Goal: Transaction & Acquisition: Book appointment/travel/reservation

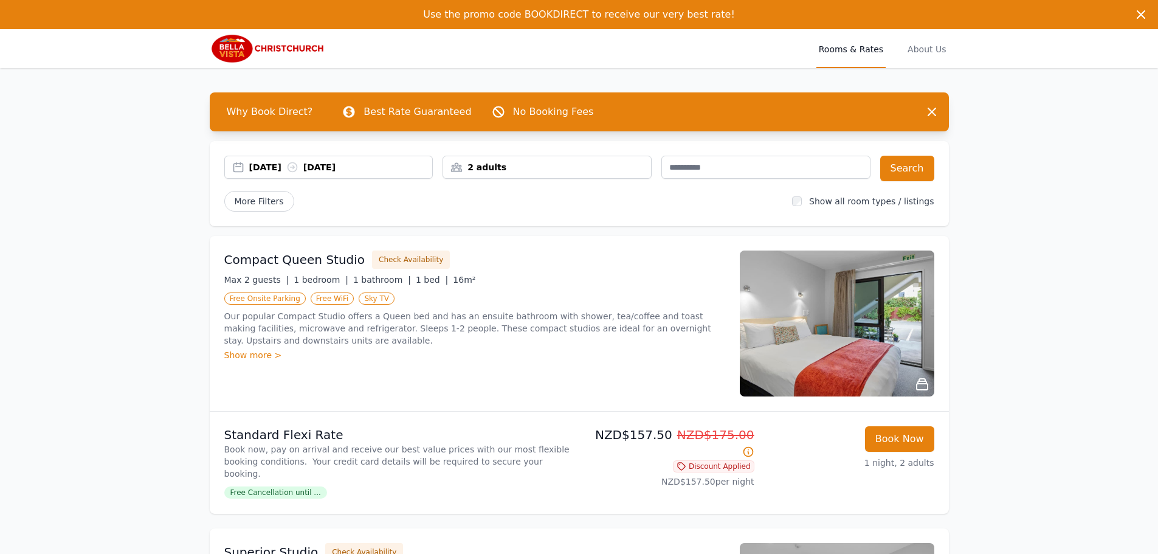
click at [282, 173] on div "[DATE] [DATE]" at bounding box center [328, 167] width 209 height 23
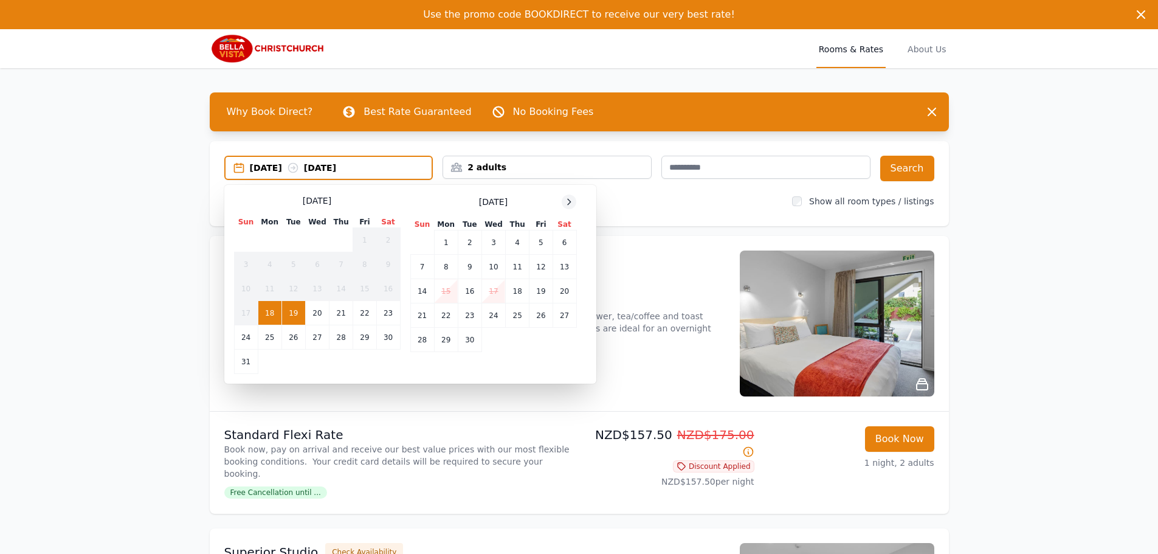
click at [568, 206] on div at bounding box center [569, 202] width 15 height 15
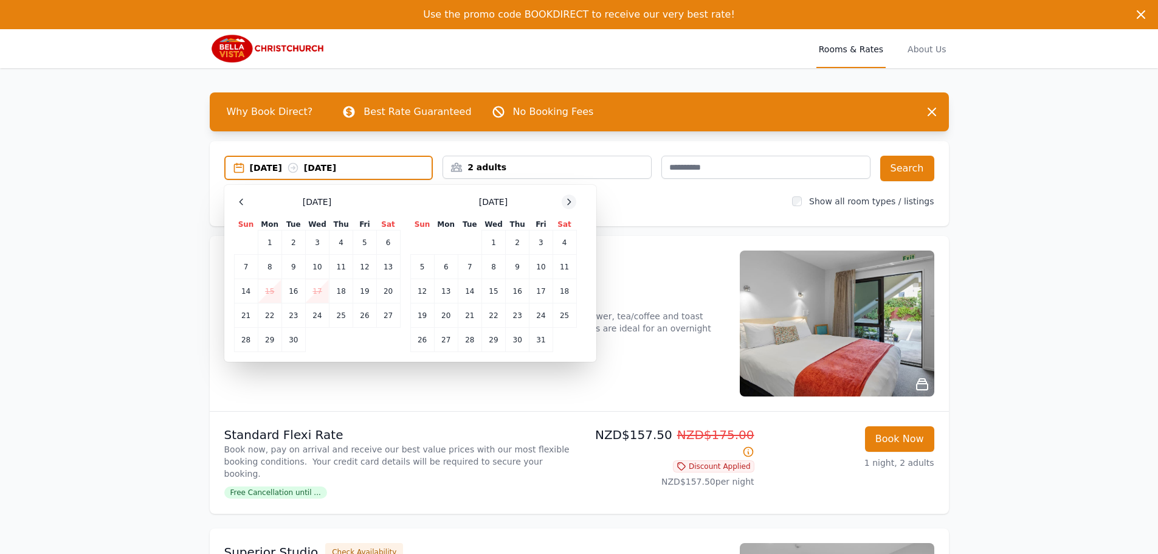
click at [568, 206] on icon at bounding box center [569, 202] width 10 height 10
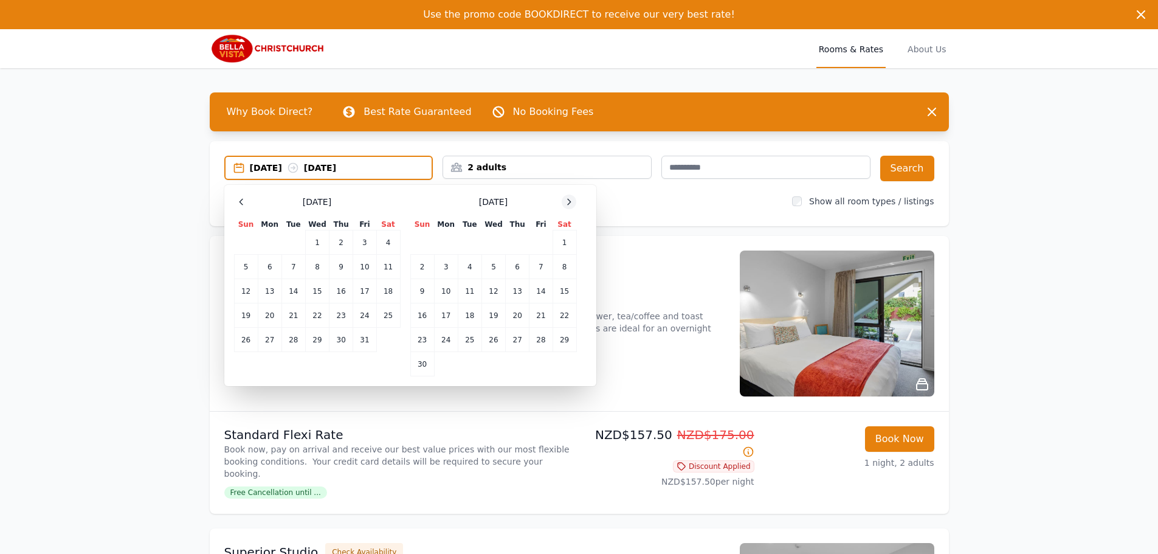
click at [568, 206] on icon at bounding box center [569, 202] width 10 height 10
click at [474, 290] on td "16" at bounding box center [470, 291] width 24 height 24
click at [494, 297] on td "17" at bounding box center [494, 291] width 24 height 24
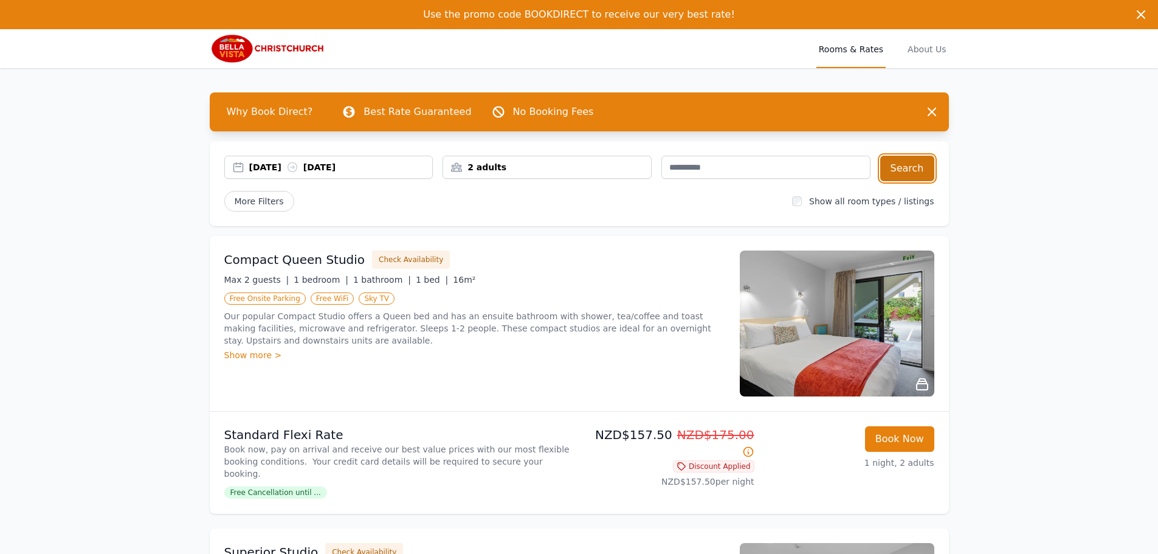
click at [911, 165] on button "Search" at bounding box center [907, 169] width 54 height 26
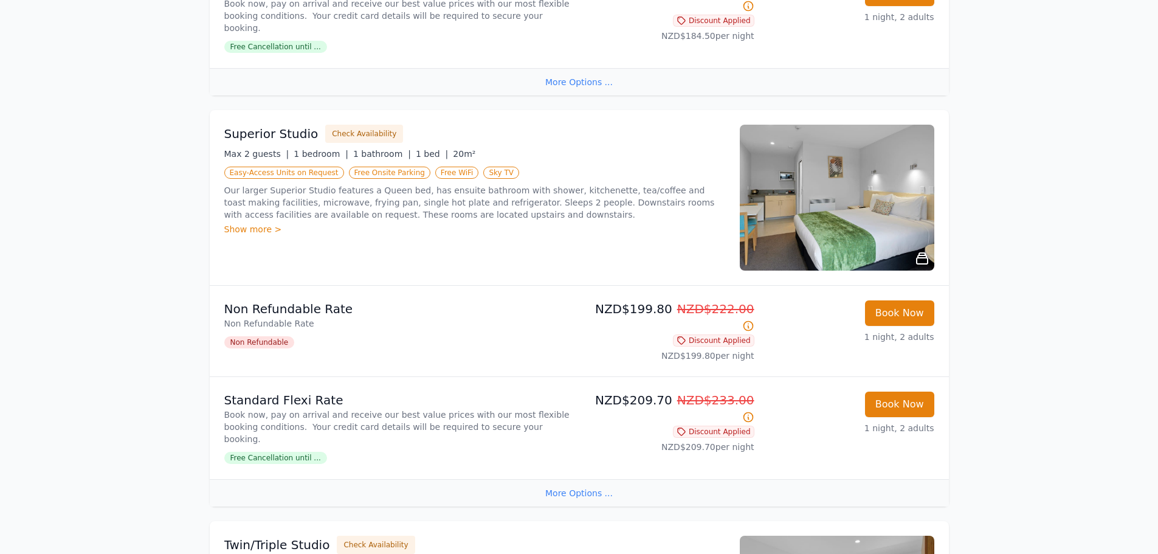
scroll to position [547, 0]
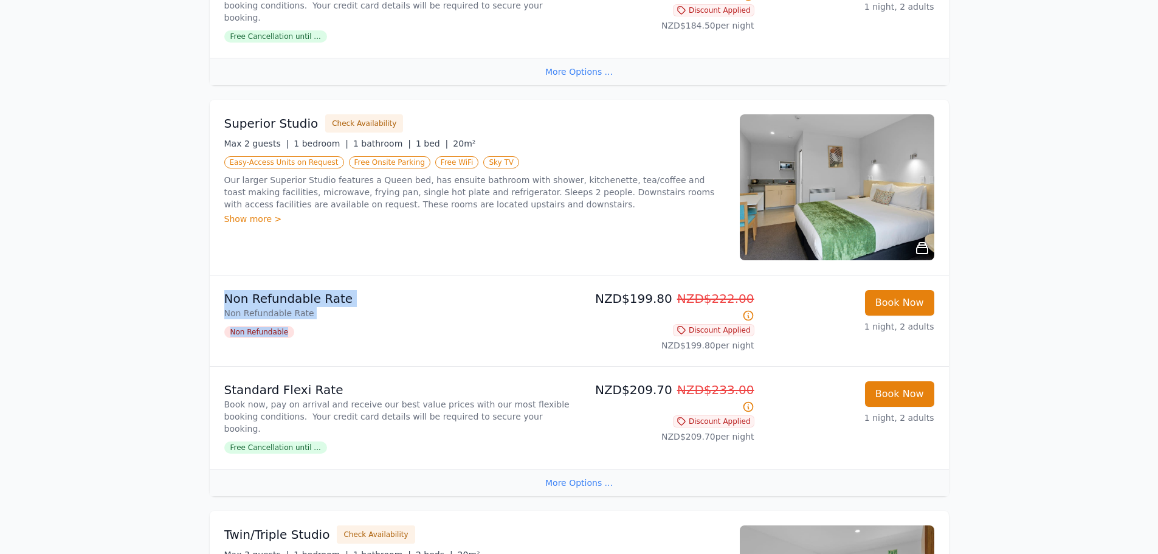
drag, startPoint x: 227, startPoint y: 271, endPoint x: 321, endPoint y: 294, distance: 96.6
click at [321, 294] on div "Non Refundable Rate Non Refundable Rate Non Refundable" at bounding box center [399, 320] width 350 height 61
